Goal: Information Seeking & Learning: Learn about a topic

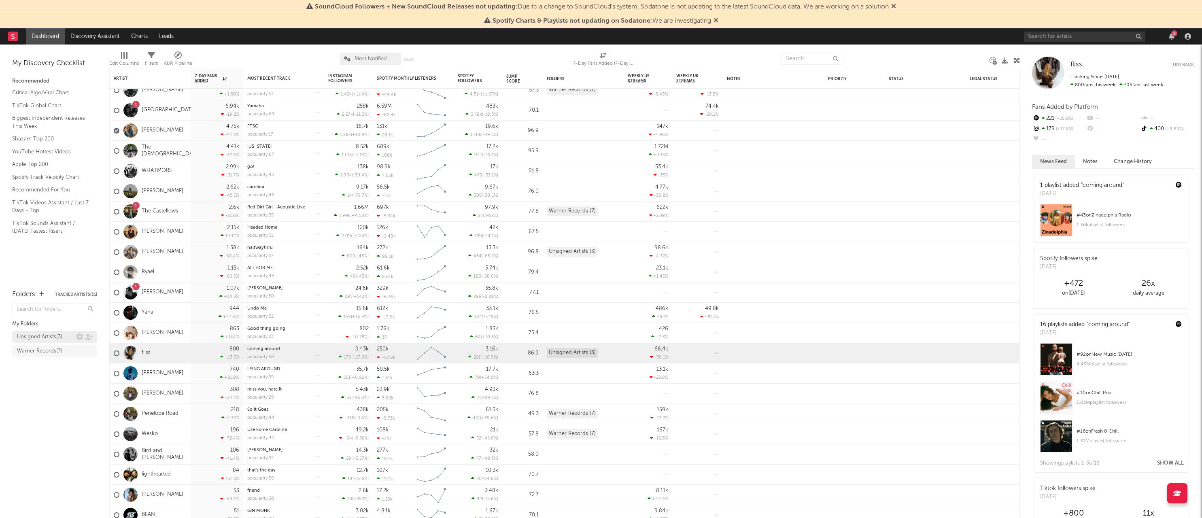
click at [65, 338] on div "Unsigned Artists ( 3 )" at bounding box center [46, 337] width 59 height 10
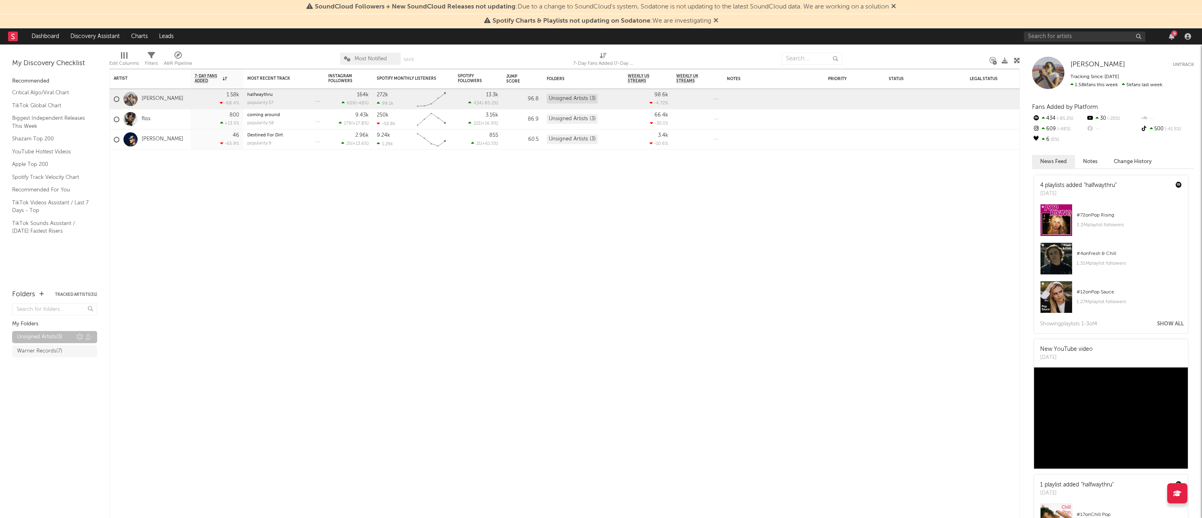
click at [48, 335] on div "Unsigned Artists ( 3 )" at bounding box center [39, 337] width 45 height 10
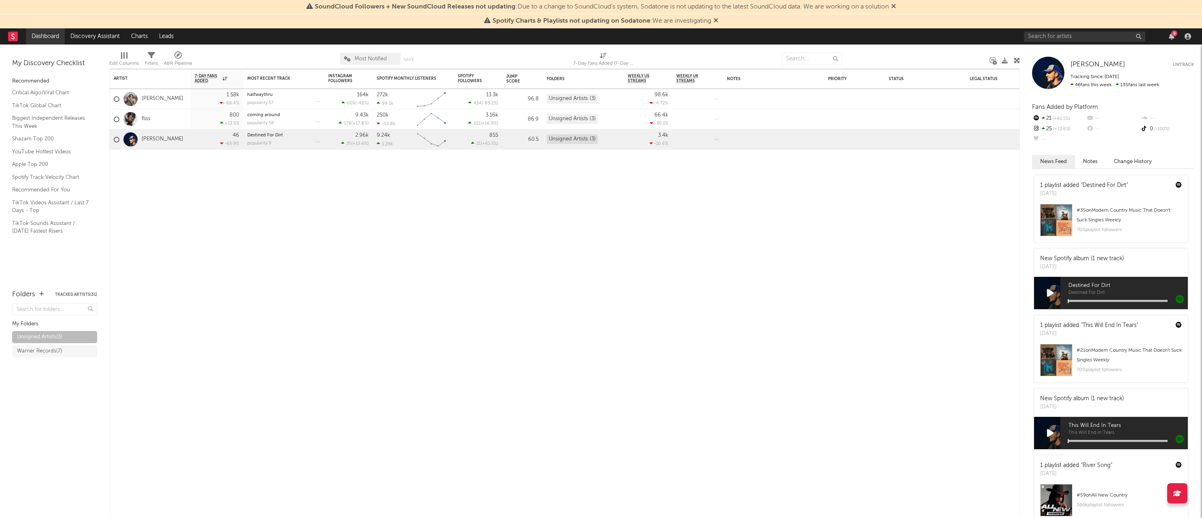
click at [44, 34] on link "Dashboard" at bounding box center [45, 36] width 39 height 16
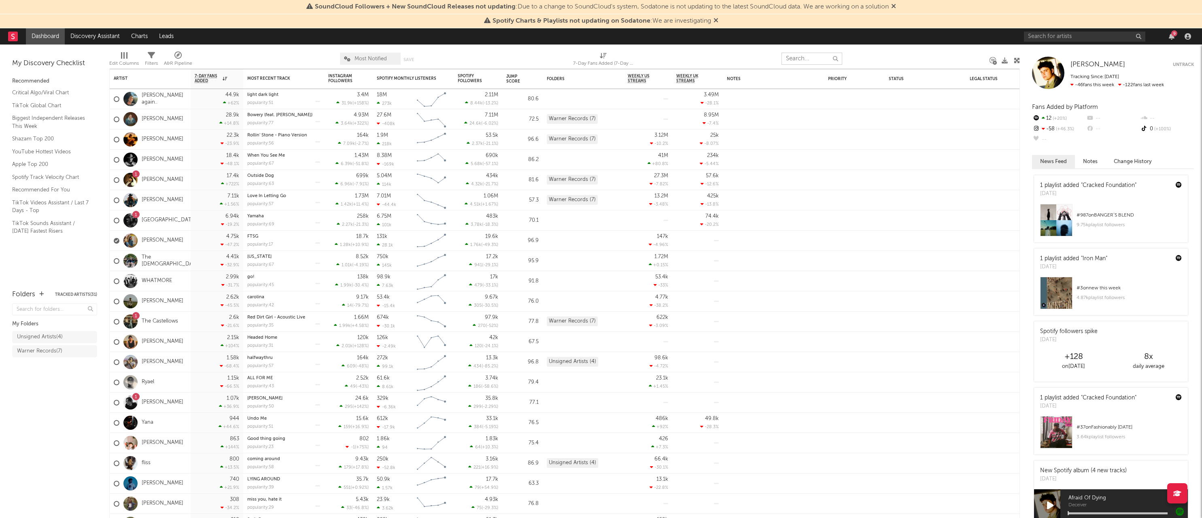
click at [811, 59] on input "text" at bounding box center [811, 59] width 61 height 12
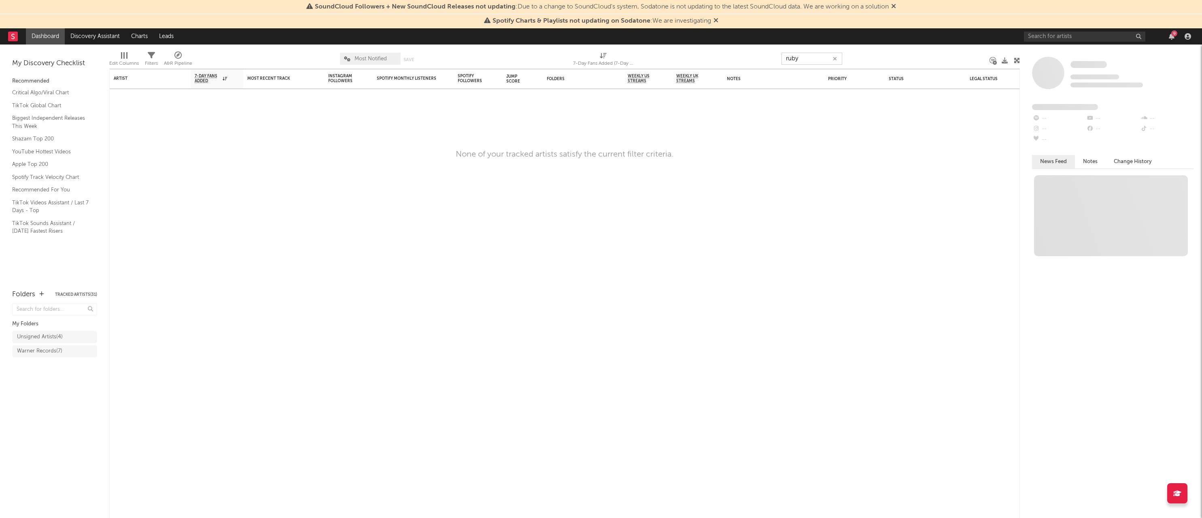
type input "ruby"
click at [1029, 32] on input "text" at bounding box center [1084, 37] width 121 height 10
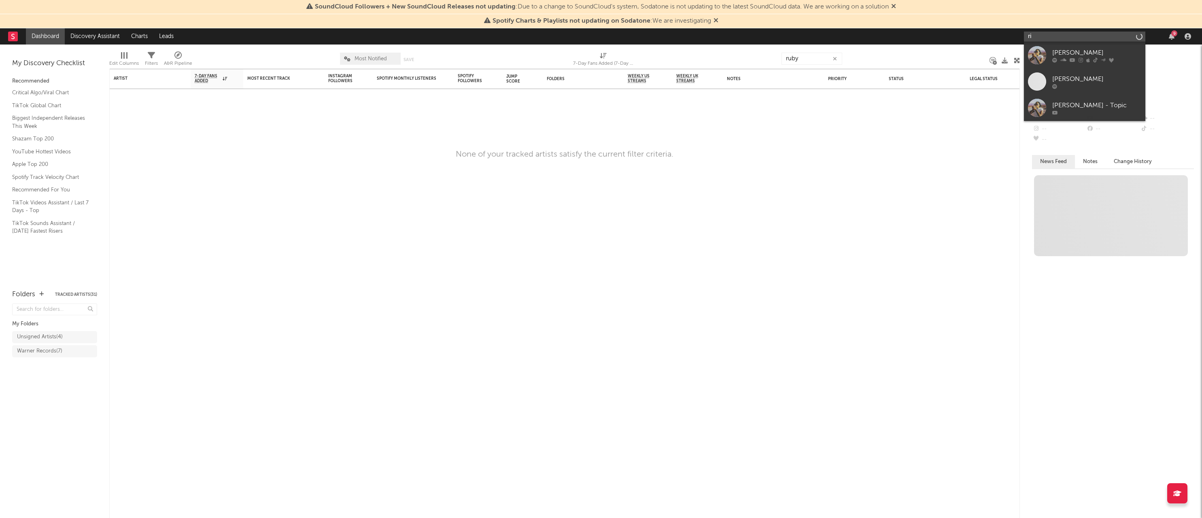
type input "r"
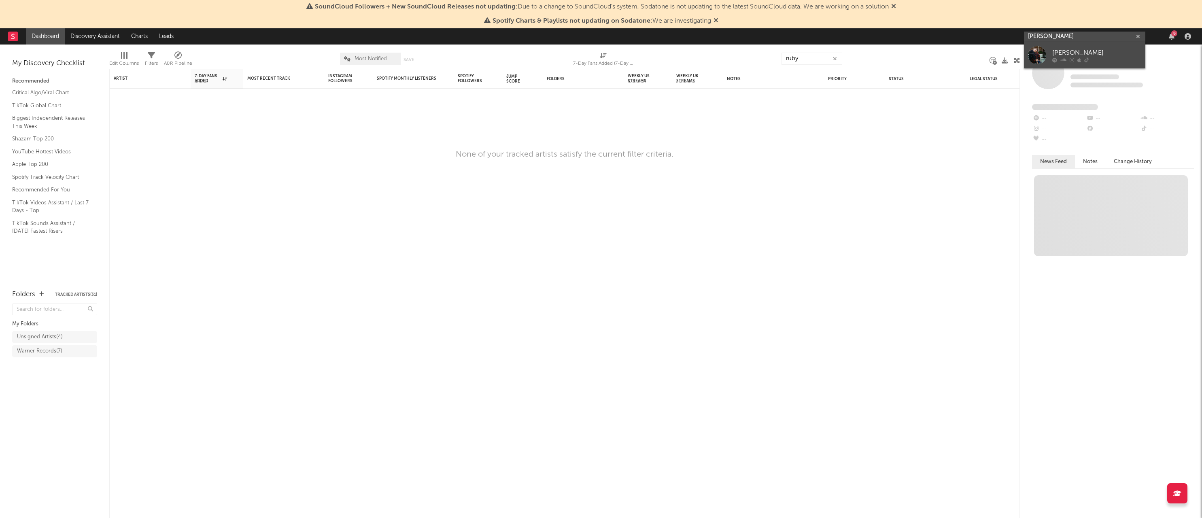
type input "[PERSON_NAME]"
click at [1077, 56] on div "[PERSON_NAME]" at bounding box center [1096, 53] width 89 height 10
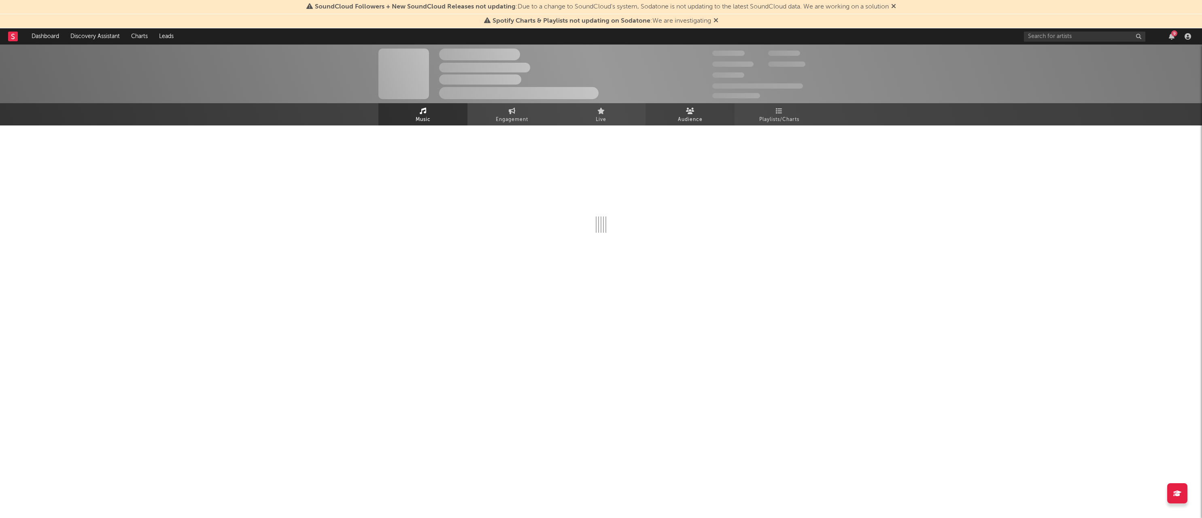
select select "1w"
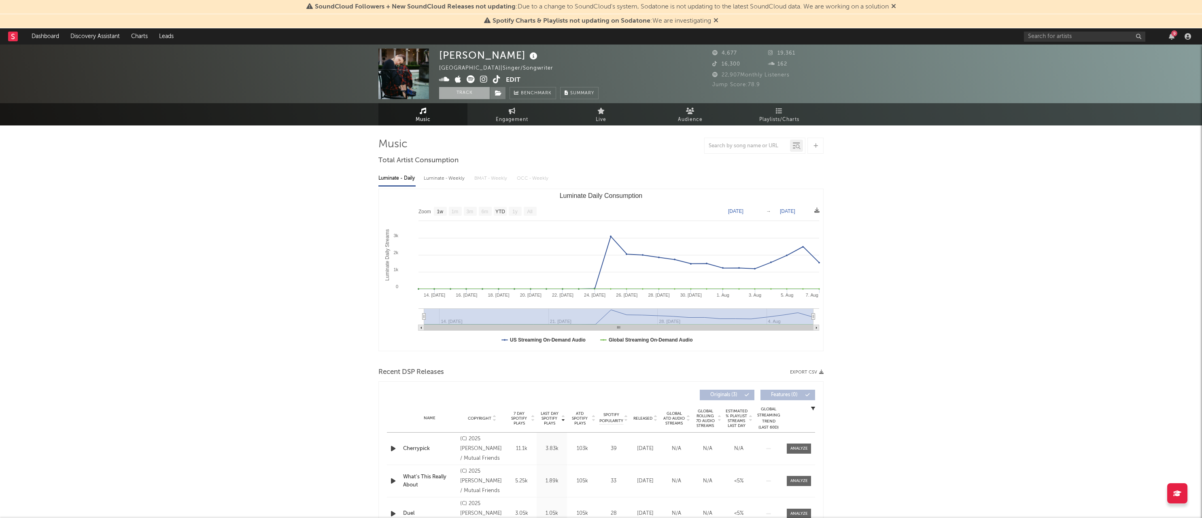
click at [465, 87] on button "Track" at bounding box center [464, 93] width 51 height 12
select select "1w"
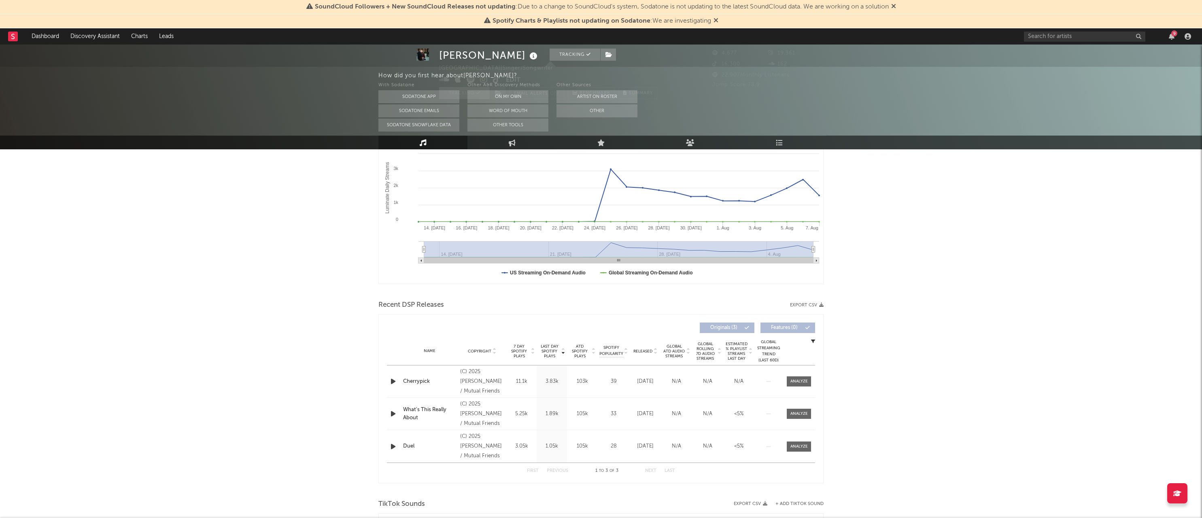
scroll to position [18, 0]
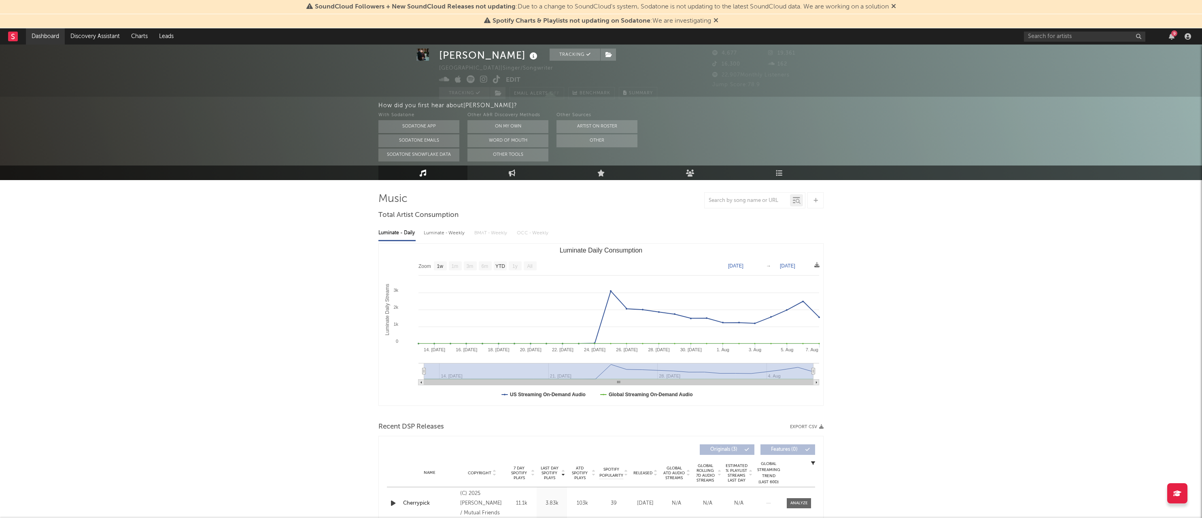
click at [50, 36] on link "Dashboard" at bounding box center [45, 36] width 39 height 16
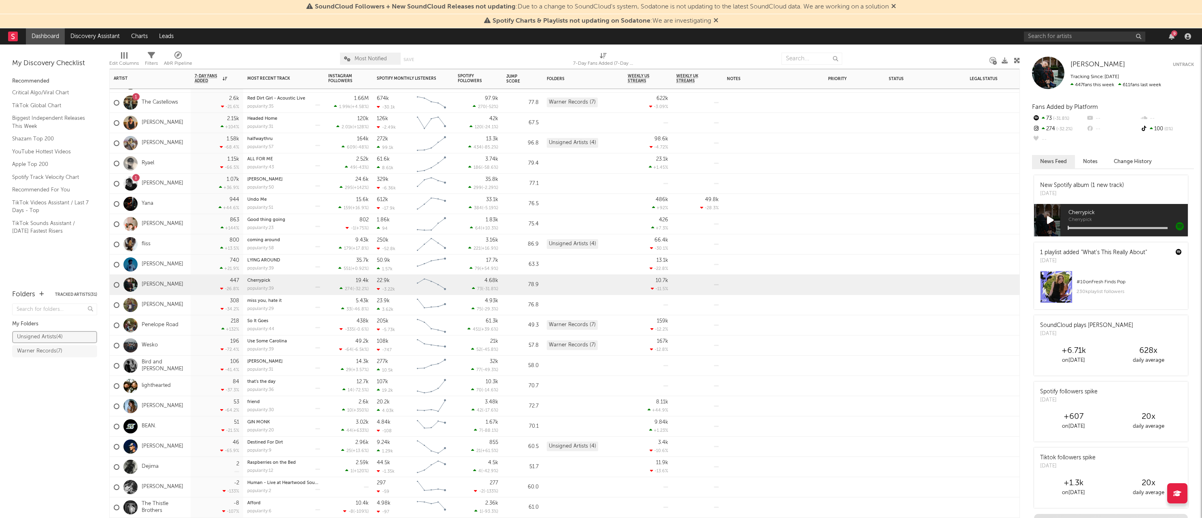
drag, startPoint x: 154, startPoint y: 284, endPoint x: 137, endPoint y: 301, distance: 23.5
click at [88, 336] on div "Unsigned Artists ( 5 )" at bounding box center [54, 337] width 85 height 12
click at [90, 339] on icon at bounding box center [89, 337] width 8 height 6
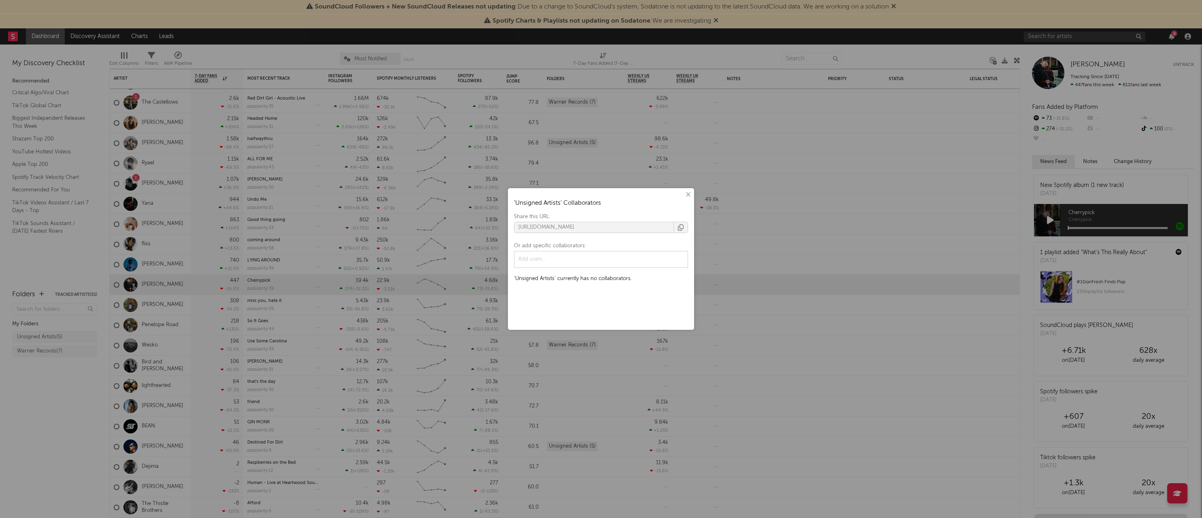
click at [680, 230] on icon "button" at bounding box center [681, 227] width 6 height 6
click at [687, 194] on button "×" at bounding box center [687, 194] width 9 height 9
